Goal: Navigation & Orientation: Find specific page/section

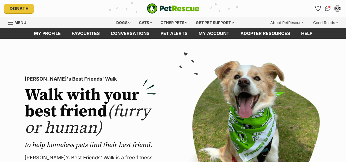
click at [87, 34] on link "Favourites" at bounding box center [85, 33] width 39 height 11
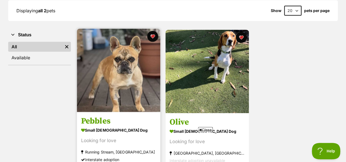
click at [136, 87] on img at bounding box center [118, 70] width 83 height 83
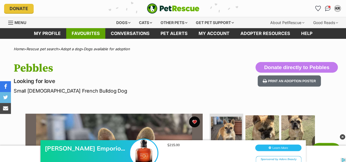
click at [84, 36] on link "Favourites" at bounding box center [85, 33] width 39 height 11
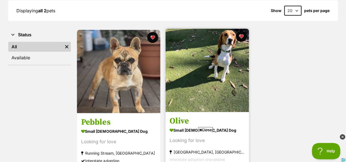
click at [200, 74] on img at bounding box center [207, 70] width 83 height 83
